Goal: Task Accomplishment & Management: Manage account settings

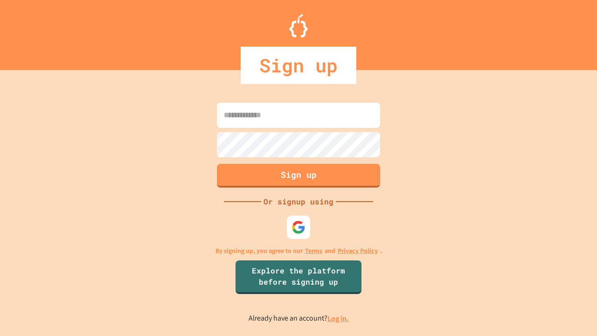
click at [338, 318] on link "Log in." at bounding box center [337, 318] width 21 height 10
